Goal: Check status: Check status

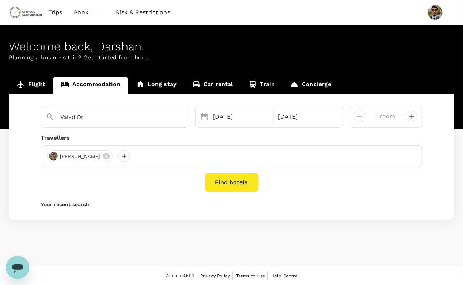
click at [55, 12] on span "Trips" at bounding box center [55, 12] width 14 height 9
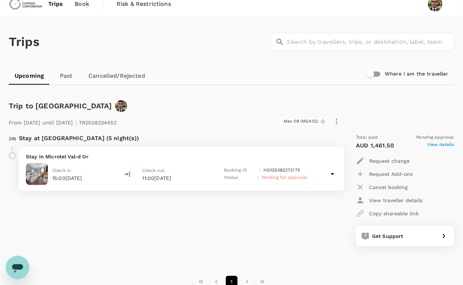
scroll to position [8, 0]
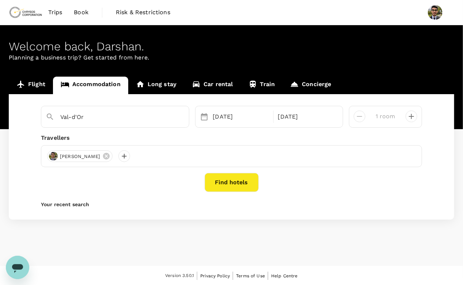
click at [48, 13] on span "Trips" at bounding box center [55, 12] width 14 height 9
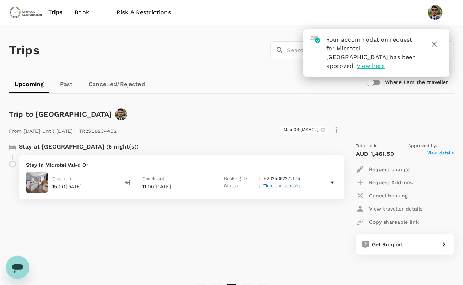
click at [376, 62] on span "View here" at bounding box center [371, 65] width 28 height 7
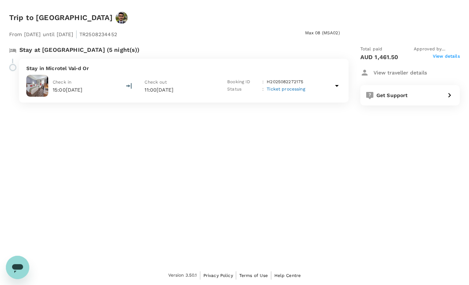
click at [189, 86] on p "11:00[DATE]" at bounding box center [179, 89] width 69 height 7
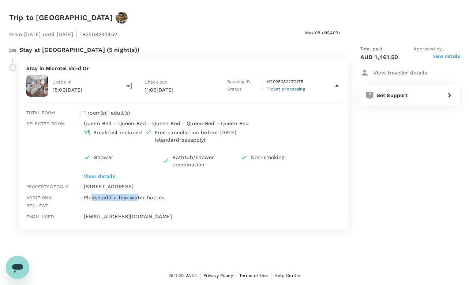
drag, startPoint x: 90, startPoint y: 197, endPoint x: 137, endPoint y: 198, distance: 46.8
click at [137, 198] on p "Please add a few water bottles." at bounding box center [212, 197] width 257 height 7
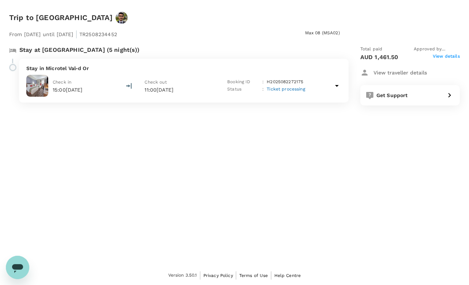
click at [103, 82] on div "Check in 15:00[DATE]" at bounding box center [69, 86] width 86 height 22
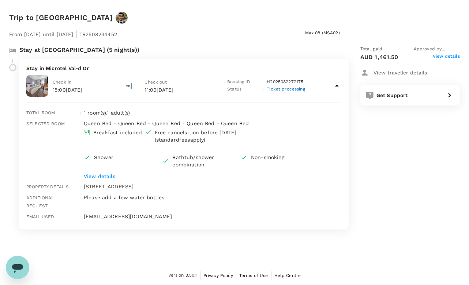
click at [298, 91] on span "Ticket processing" at bounding box center [285, 89] width 38 height 5
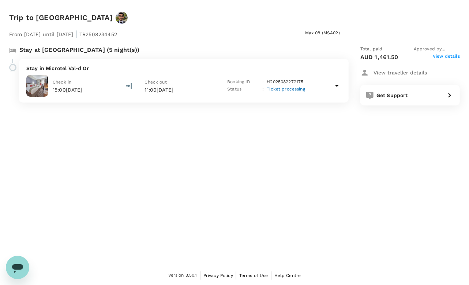
click at [298, 91] on span "Ticket processing" at bounding box center [285, 89] width 38 height 5
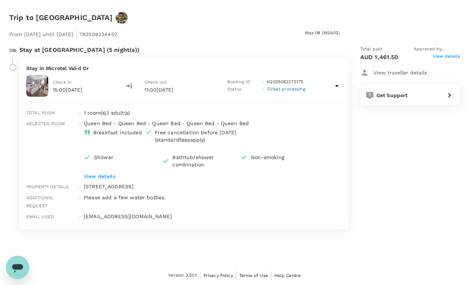
click at [436, 57] on span "View details" at bounding box center [445, 57] width 27 height 9
